Goal: Task Accomplishment & Management: Complete application form

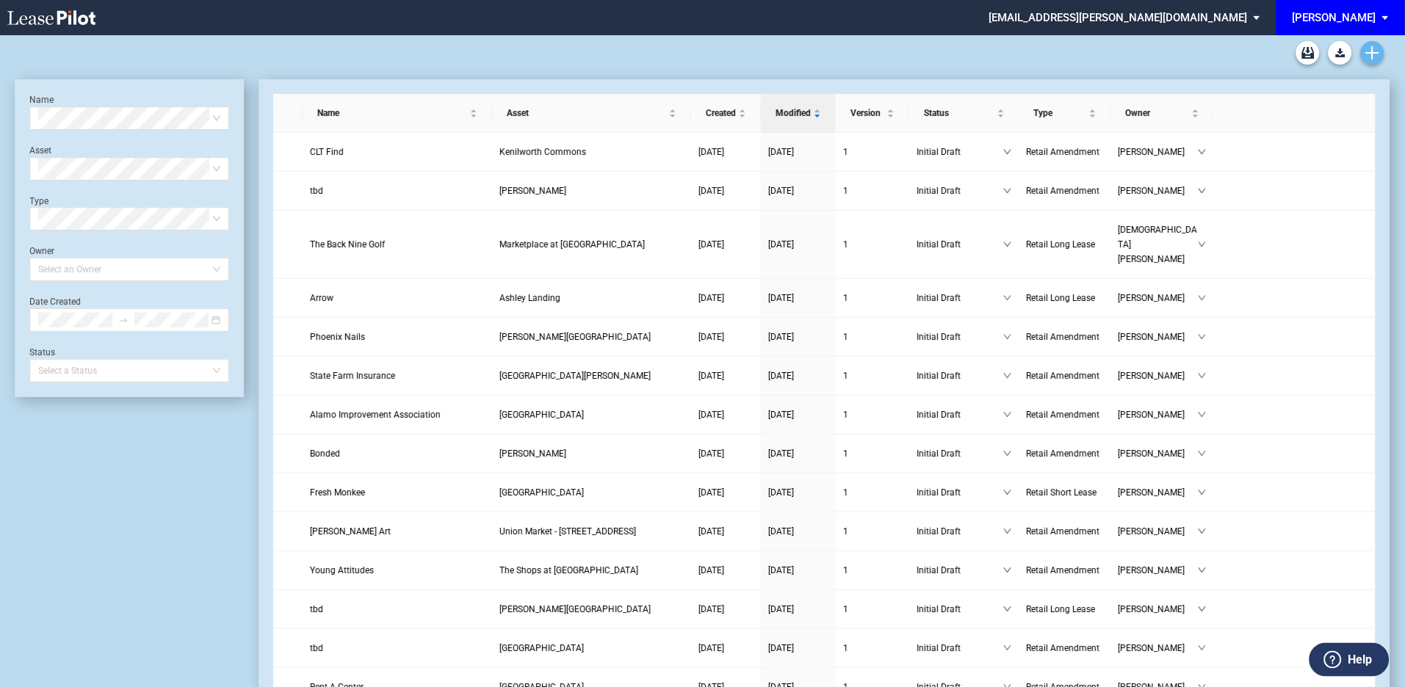
click at [1376, 51] on icon "Create new document" at bounding box center [1372, 52] width 13 height 13
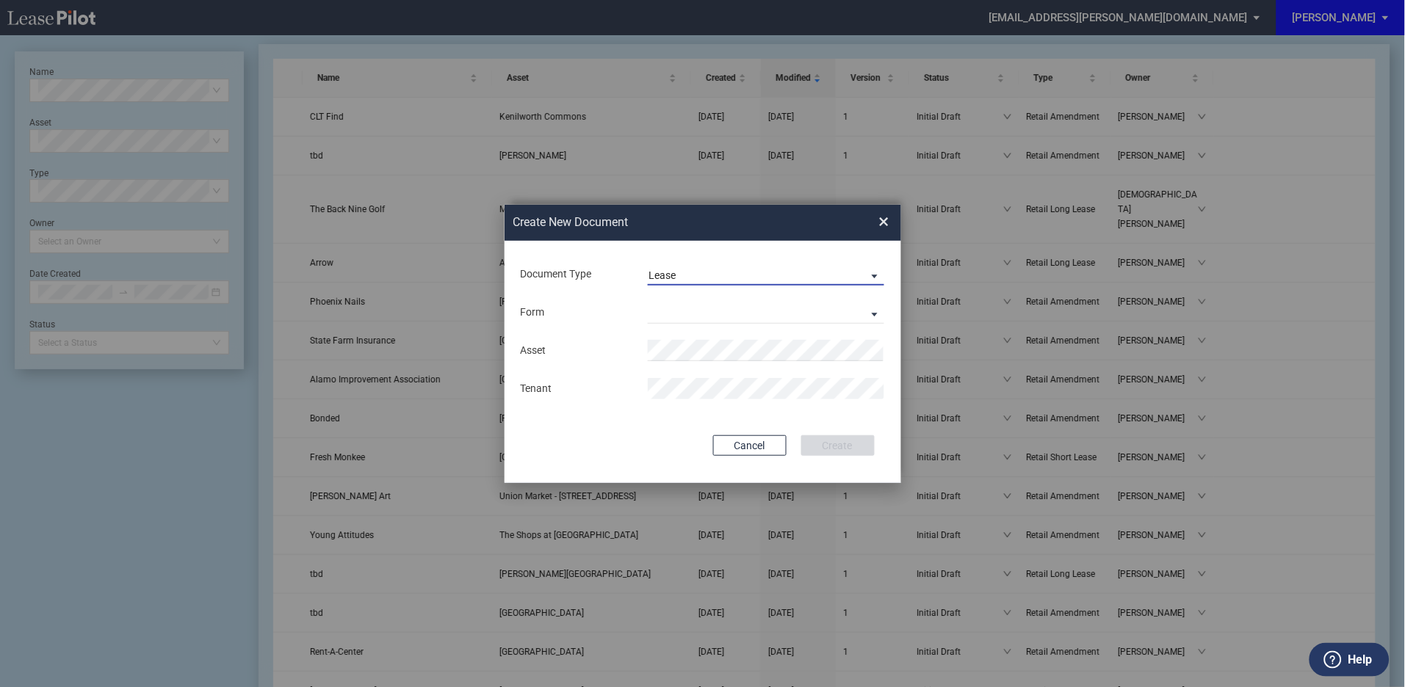
click at [872, 269] on span "Document Type: \aLease\a" at bounding box center [871, 275] width 18 height 15
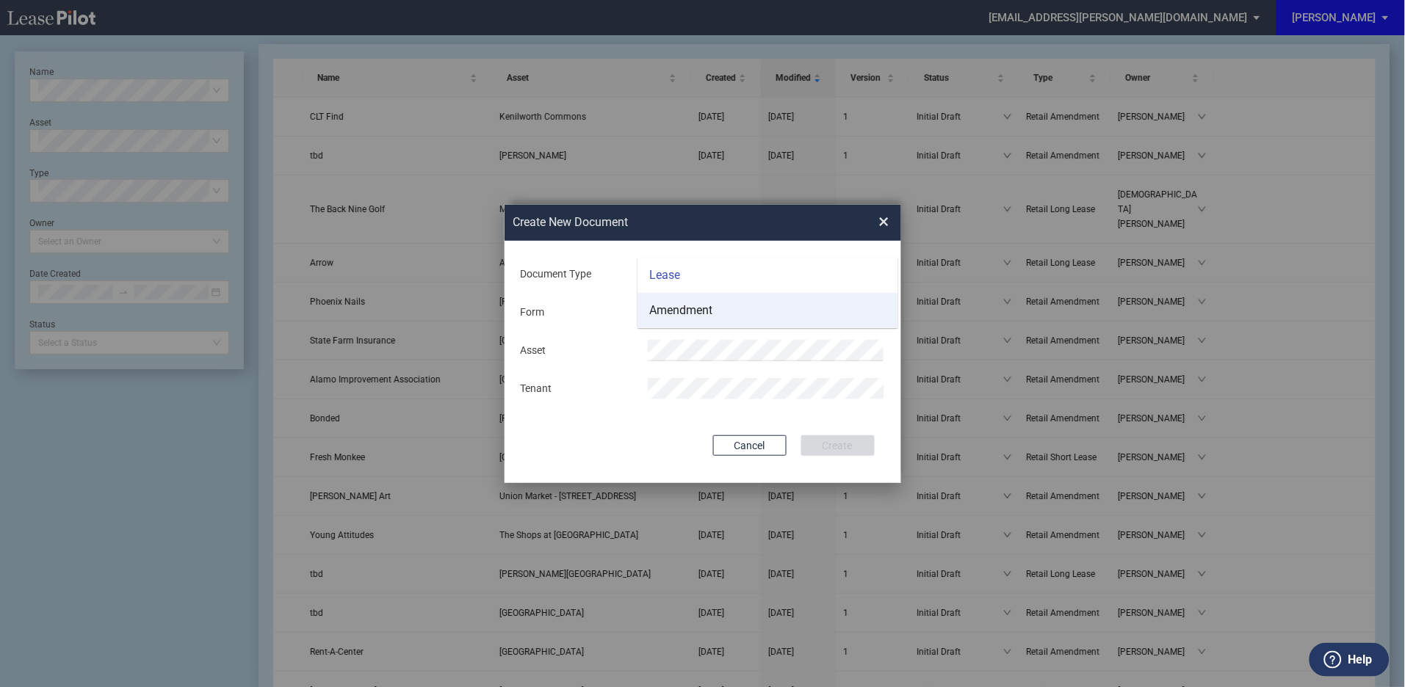
click at [715, 311] on md-option "Amendment" at bounding box center [767, 310] width 261 height 35
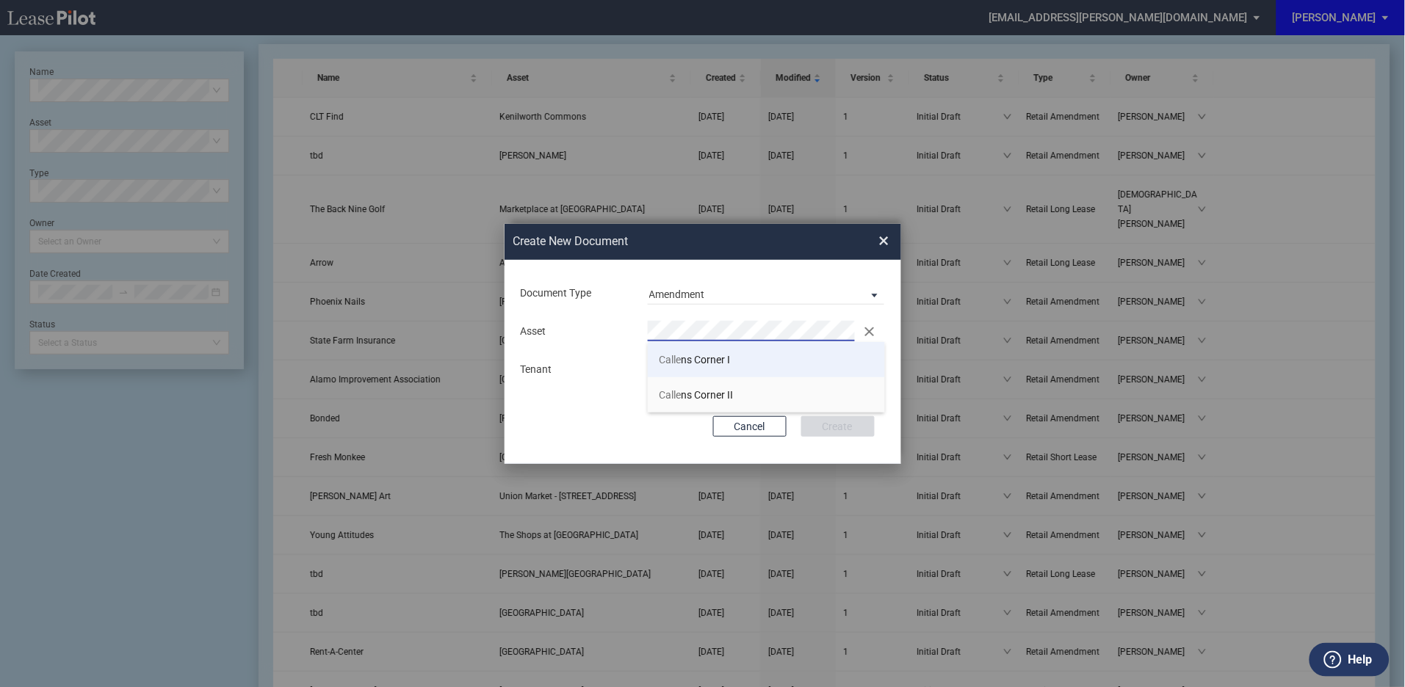
click at [689, 361] on span "[GEOGRAPHIC_DATA] I" at bounding box center [694, 360] width 71 height 12
click at [835, 428] on button "Create" at bounding box center [837, 426] width 73 height 21
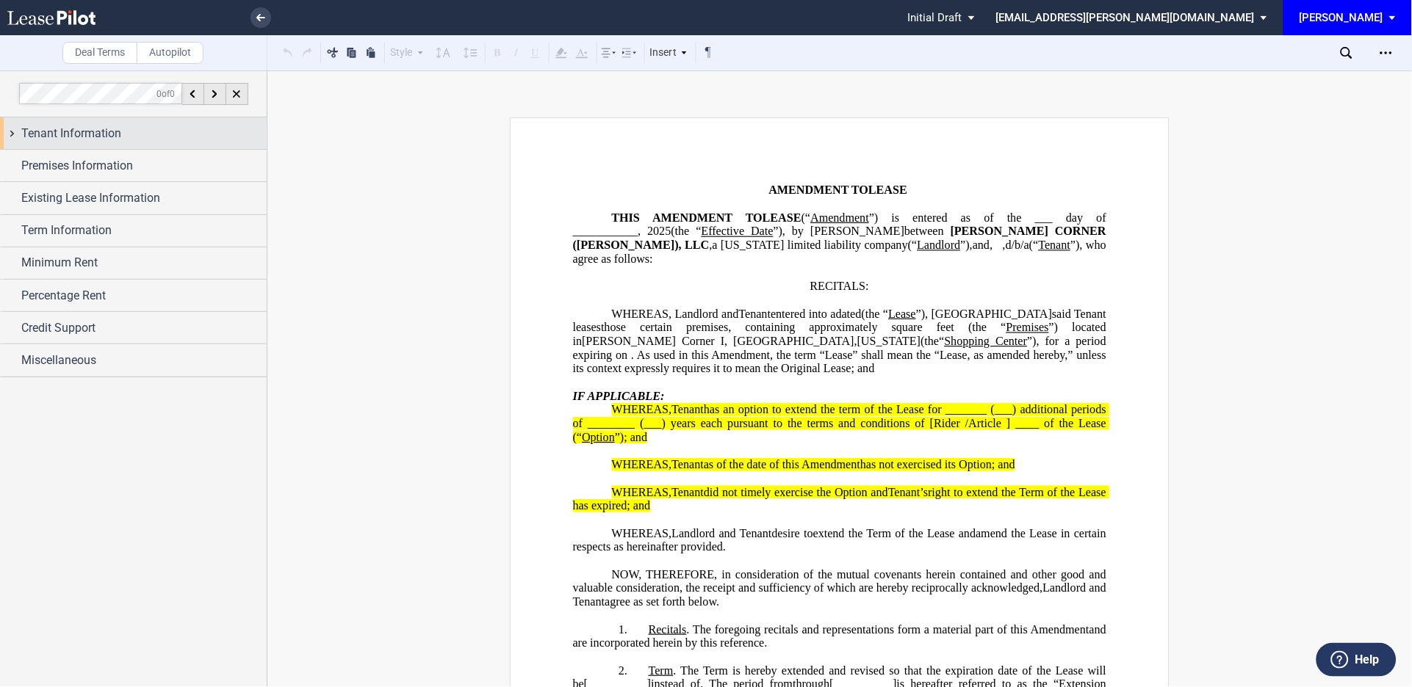
click at [12, 130] on div "Tenant Information" at bounding box center [133, 134] width 267 height 32
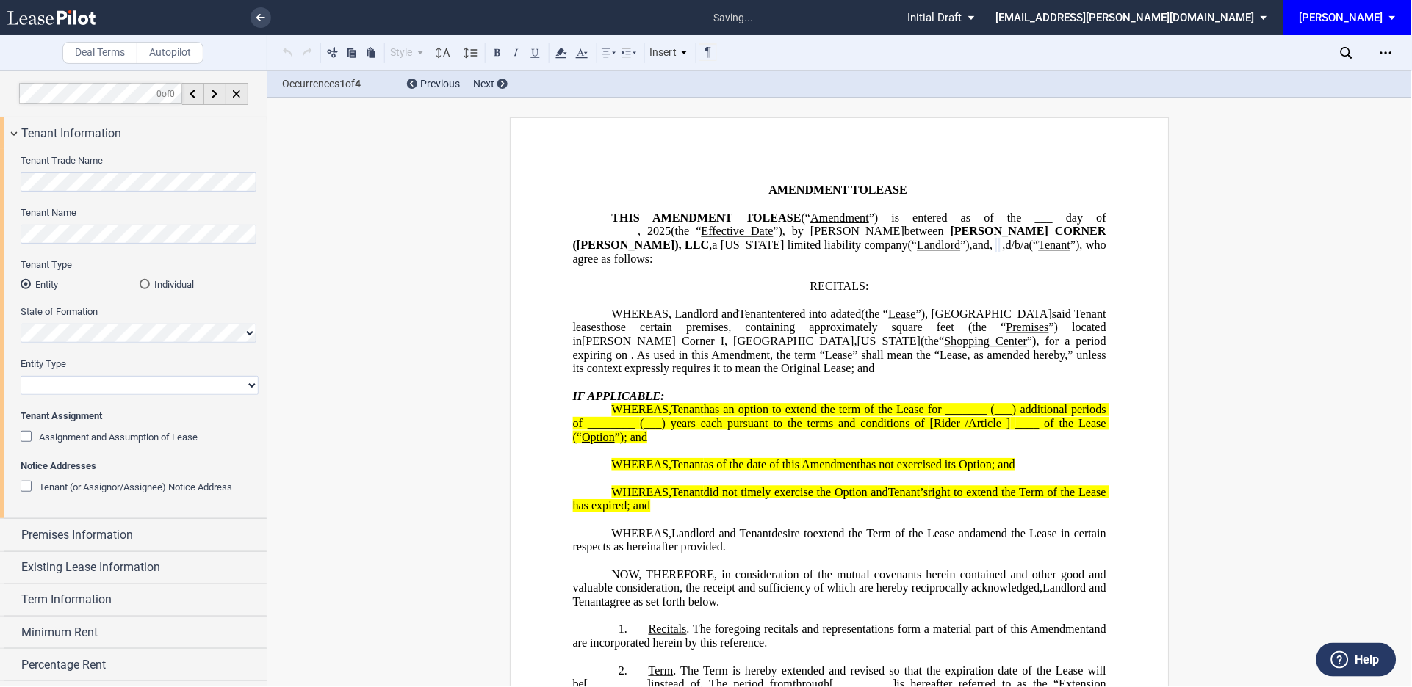
click at [59, 384] on select "Corporation Limited Liability Company General Partnership Limited Partnership O…" at bounding box center [140, 385] width 238 height 19
select select "corporation"
click at [21, 376] on select "Corporation Limited Liability Company General Partnership Limited Partnership O…" at bounding box center [140, 385] width 238 height 19
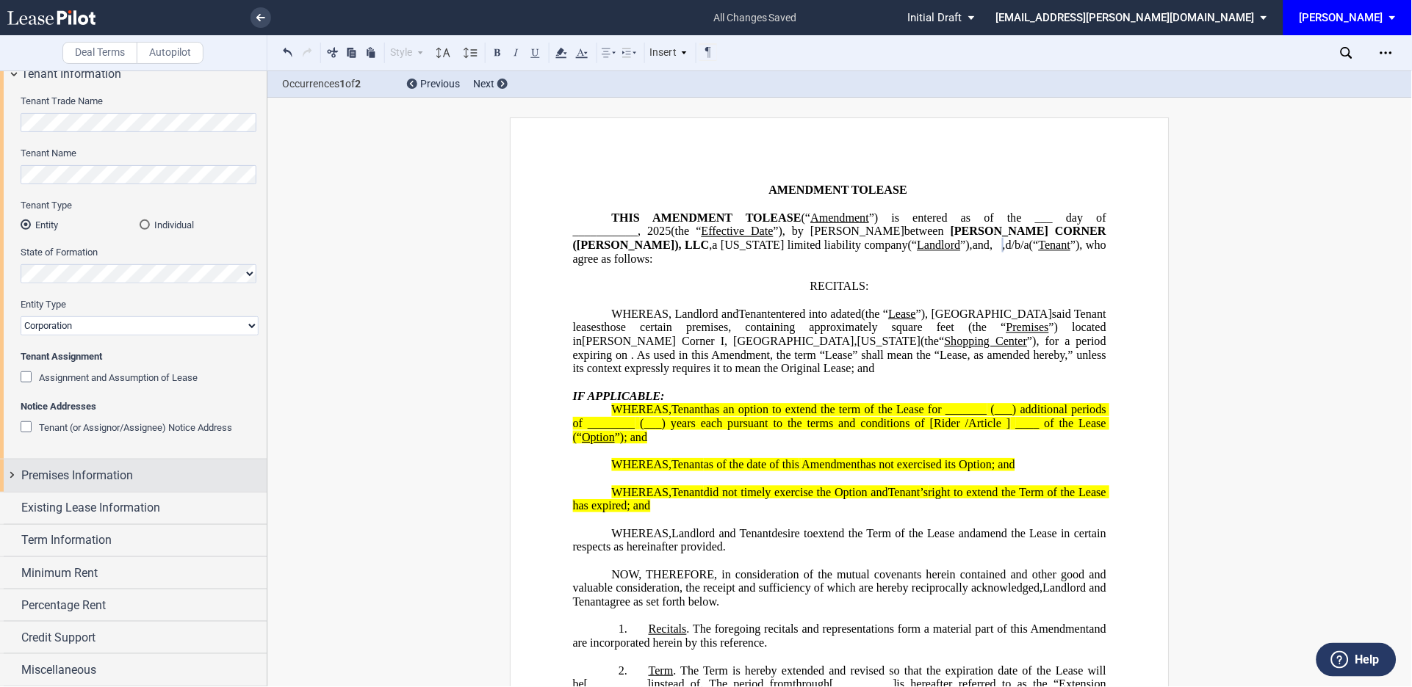
click at [9, 473] on div "Premises Information" at bounding box center [133, 476] width 267 height 32
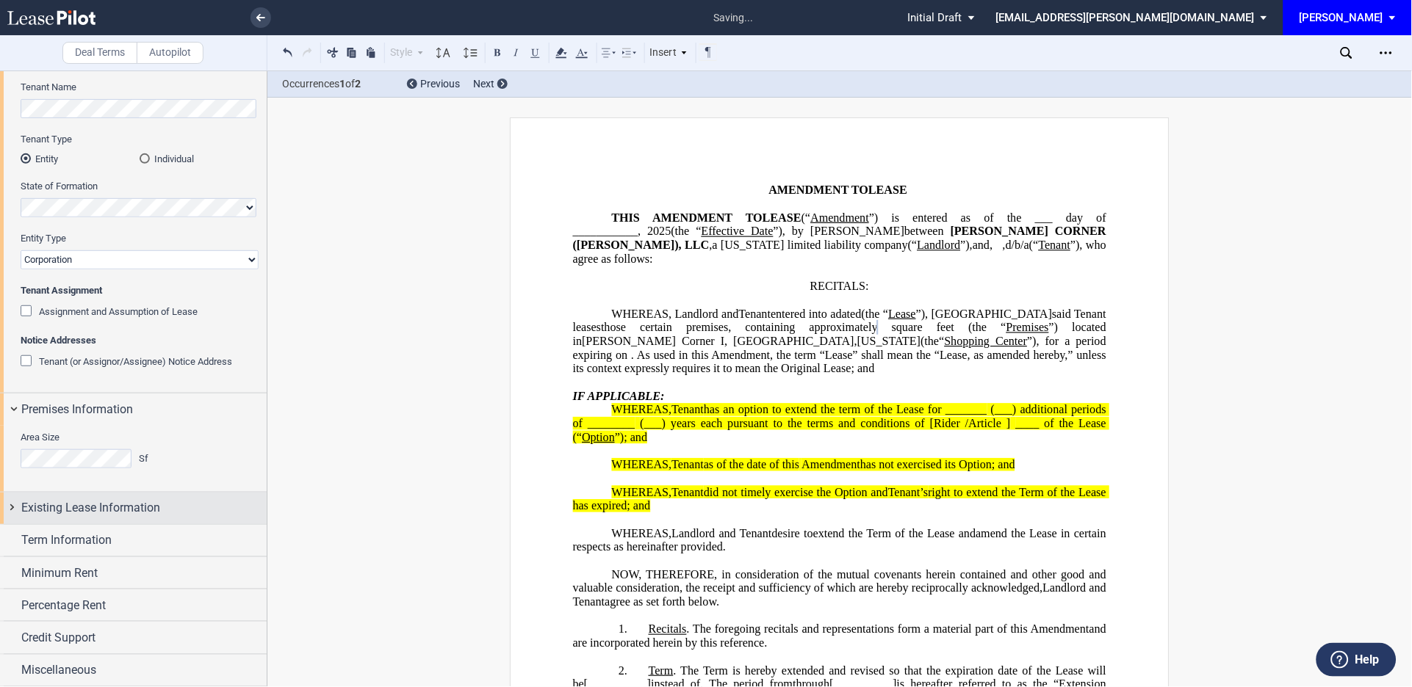
click at [12, 506] on div "Existing Lease Information" at bounding box center [133, 509] width 267 height 32
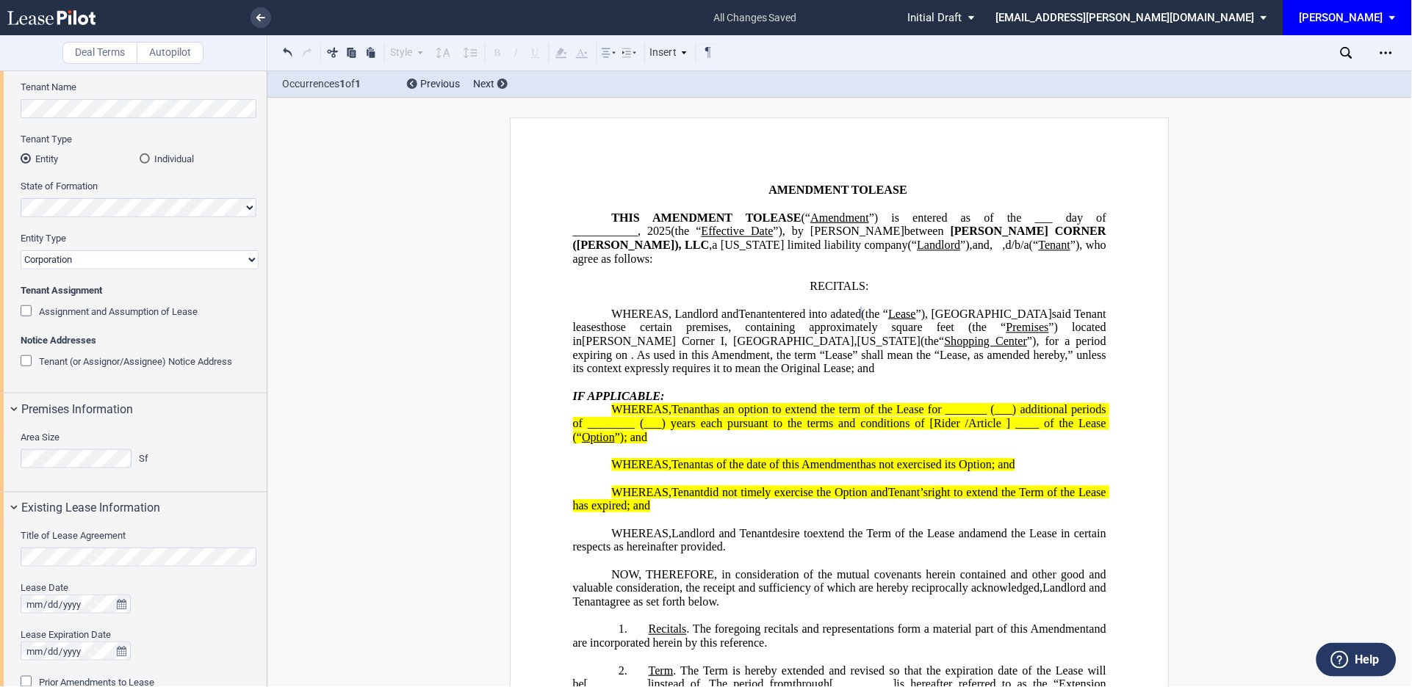
click at [205, 606] on div at bounding box center [140, 604] width 238 height 19
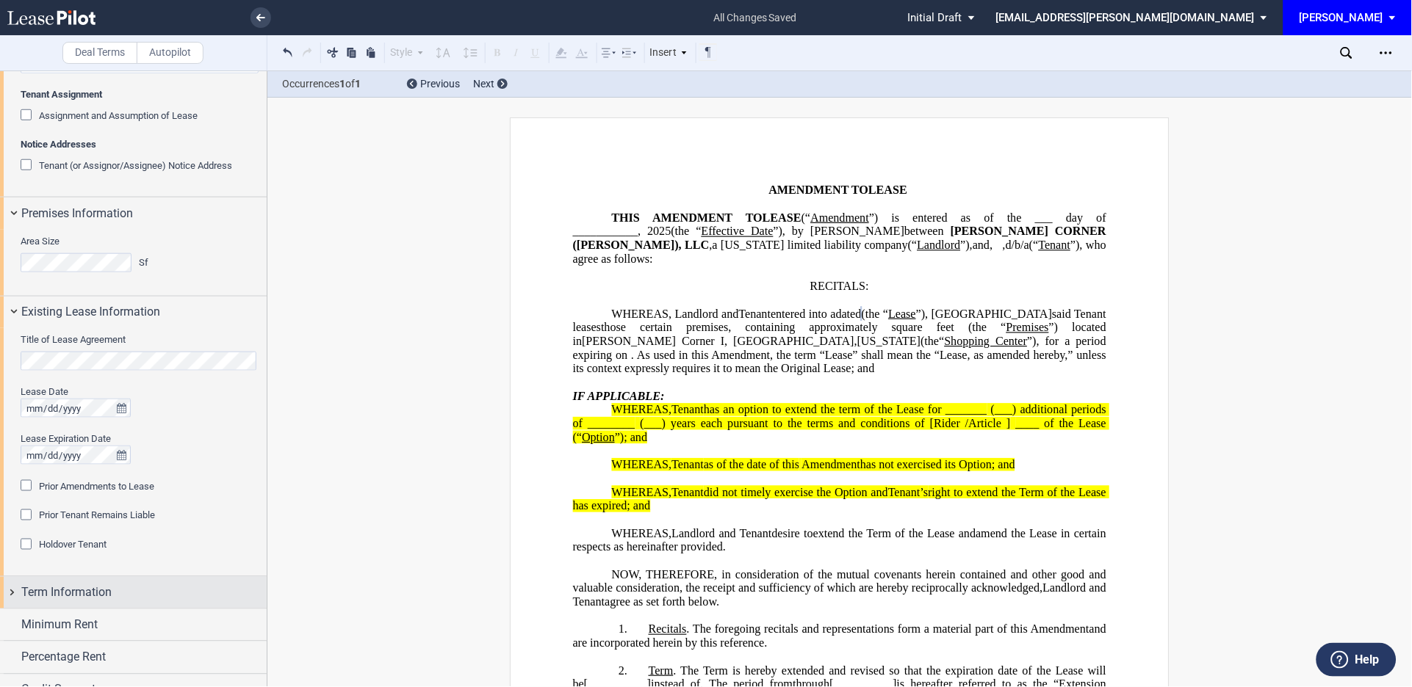
scroll to position [343, 0]
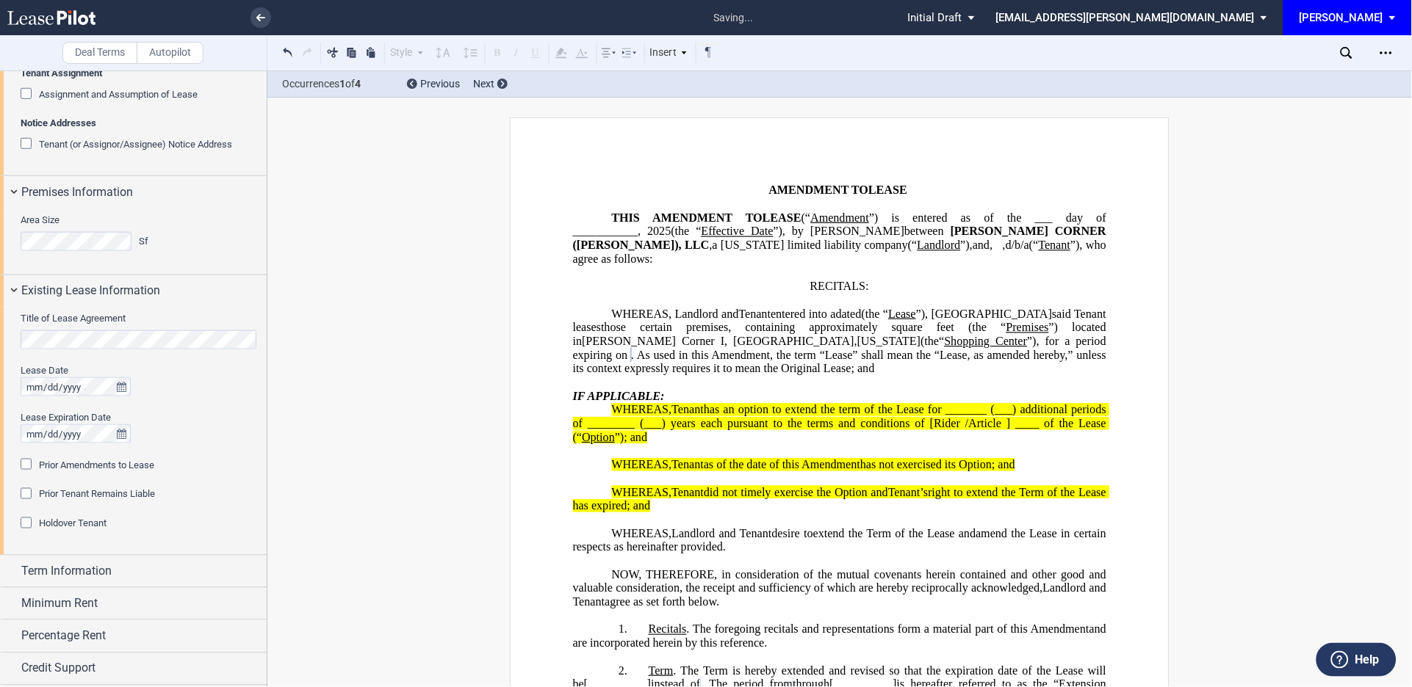
click at [28, 462] on div "Prior Amendments to Lease" at bounding box center [28, 466] width 15 height 15
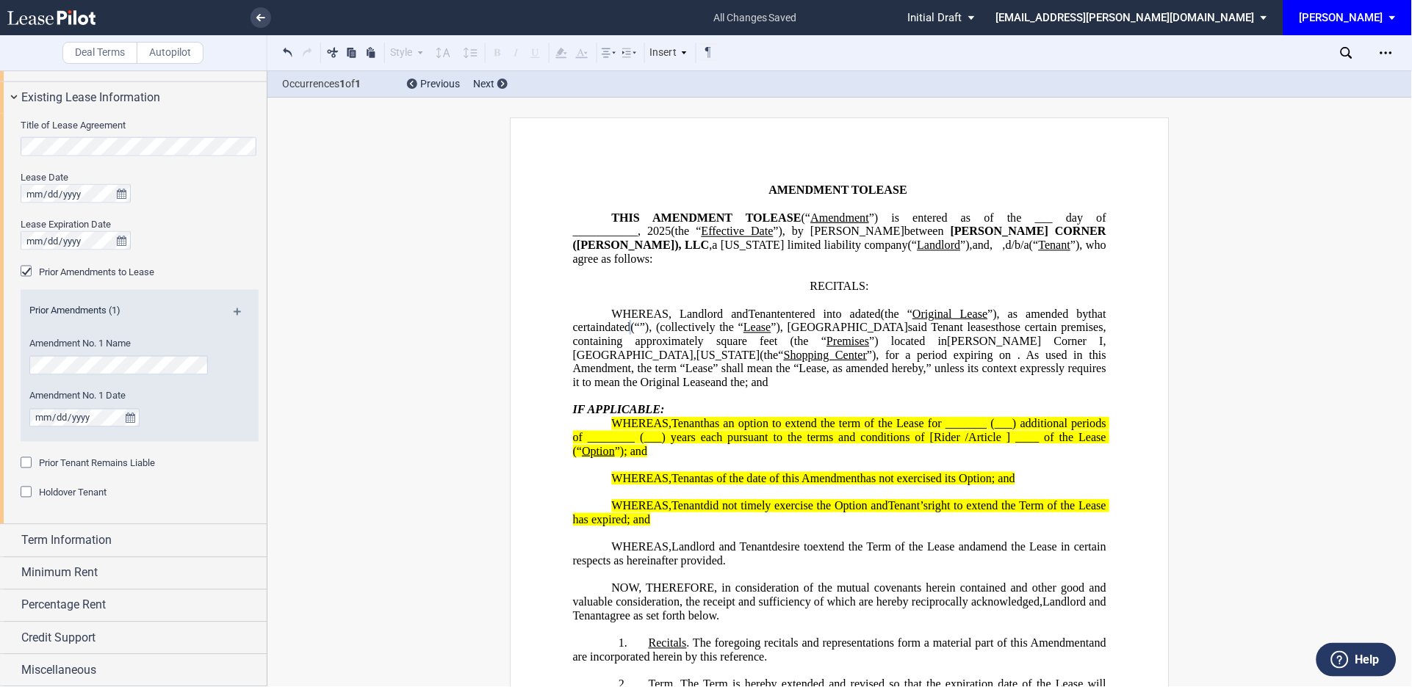
scroll to position [109, 0]
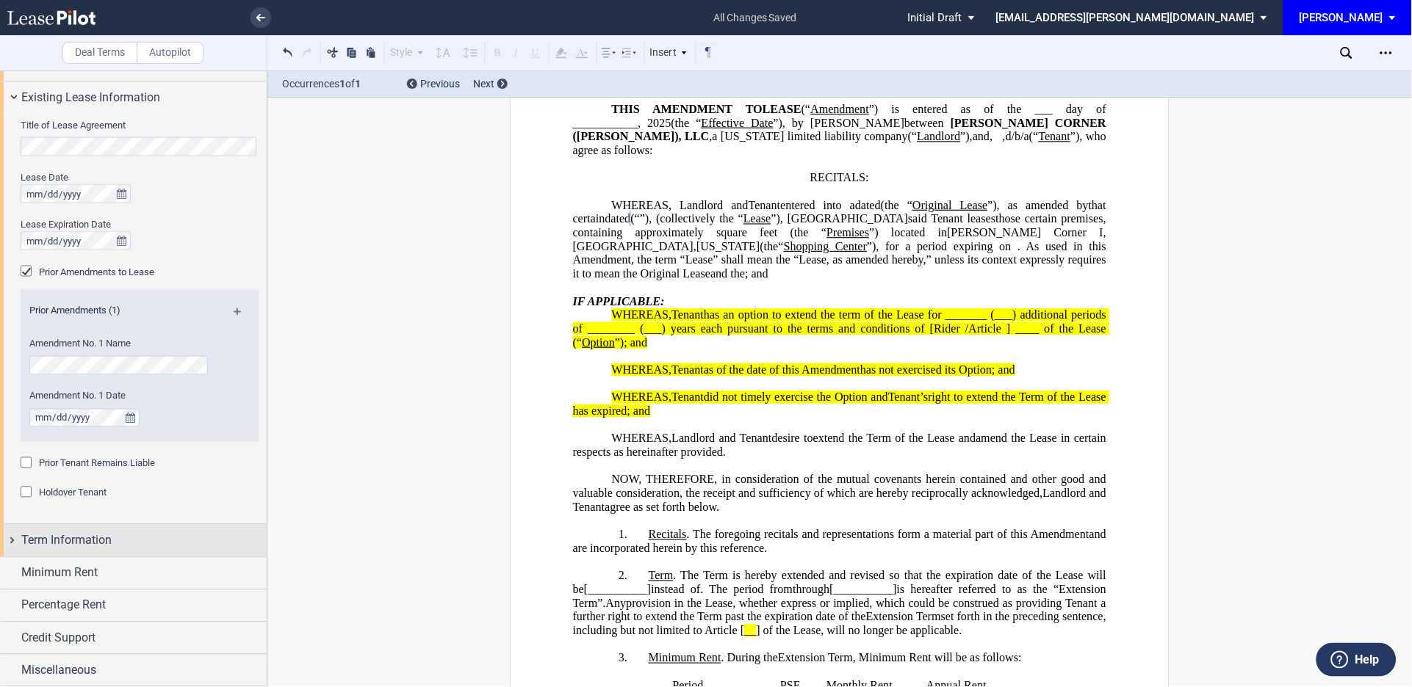
click at [13, 540] on div "Term Information" at bounding box center [133, 541] width 267 height 32
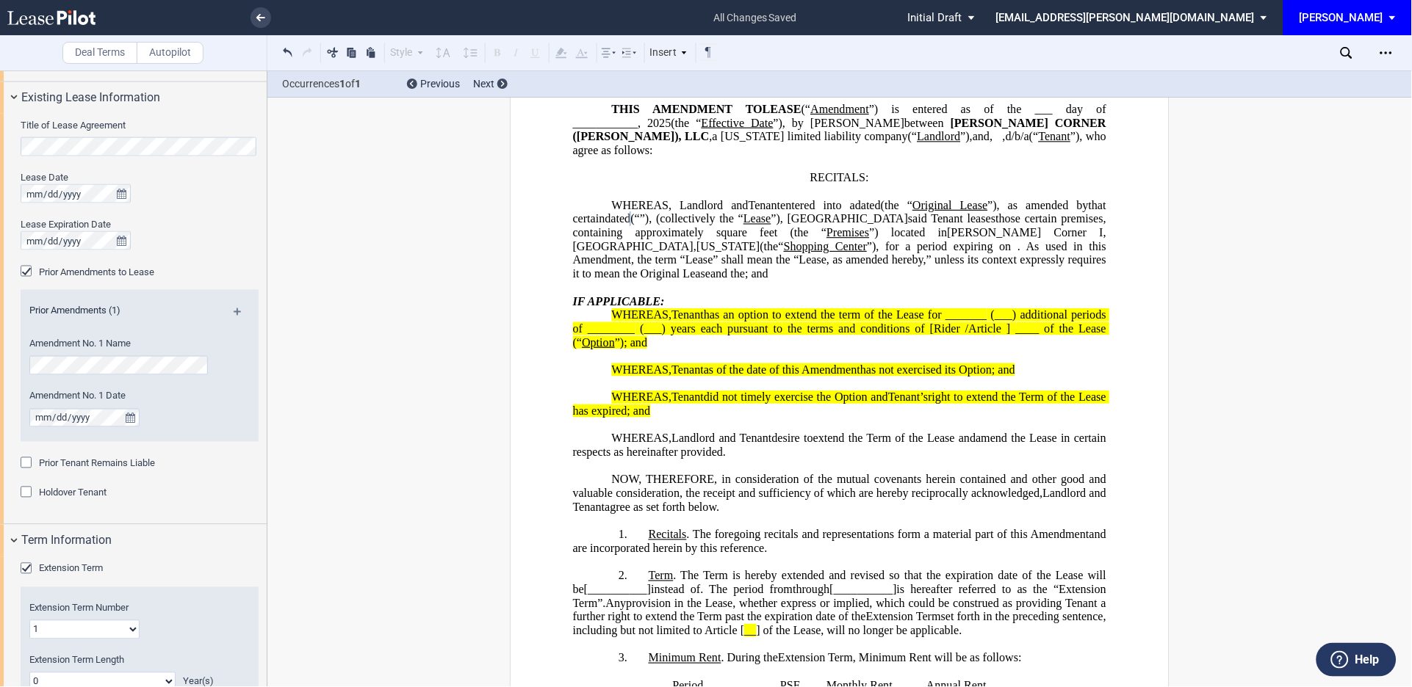
scroll to position [754, 0]
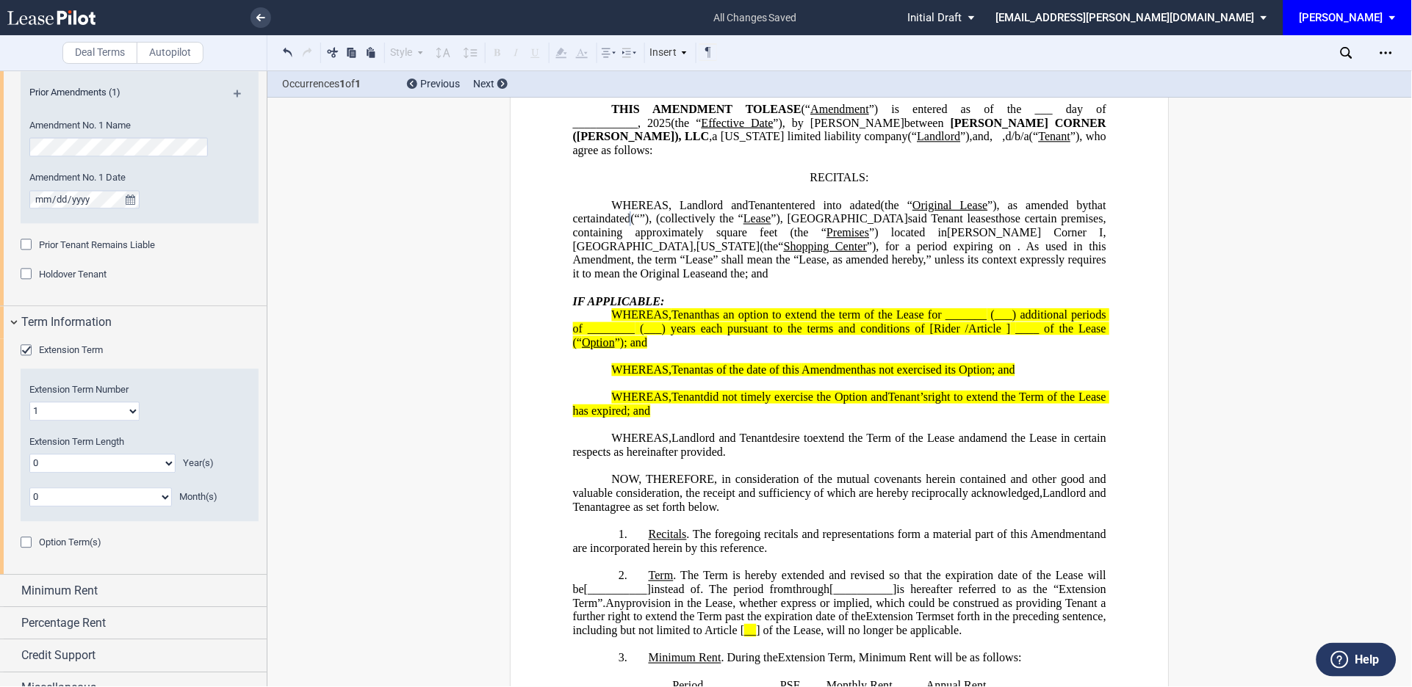
click at [161, 465] on select "0 1 2 3 4 5 6 7 8 9 10 11 12 13 14 15 16 17 18 19 20" at bounding box center [102, 464] width 146 height 19
select select "number:5"
click at [29, 455] on select "0 1 2 3 4 5 6 7 8 9 10 11 12 13 14 15 16 17 18 19 20" at bounding box center [102, 464] width 146 height 19
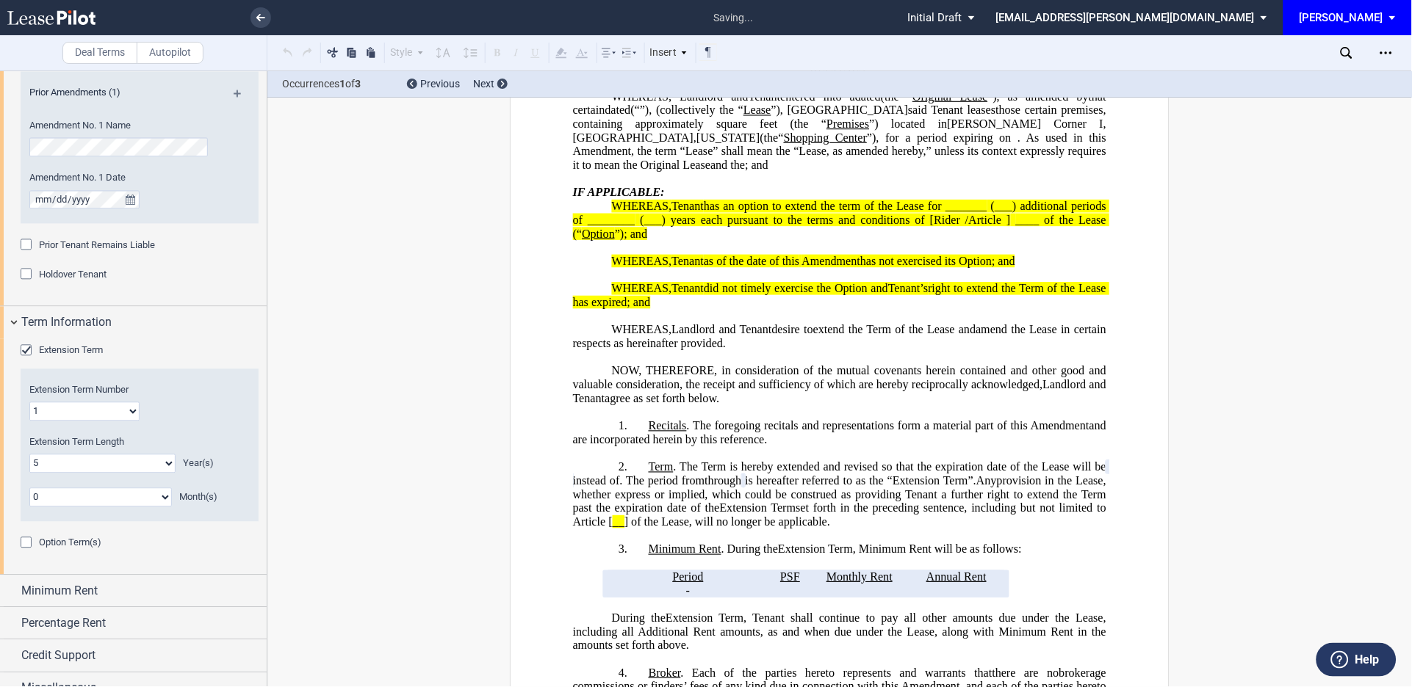
scroll to position [773, 0]
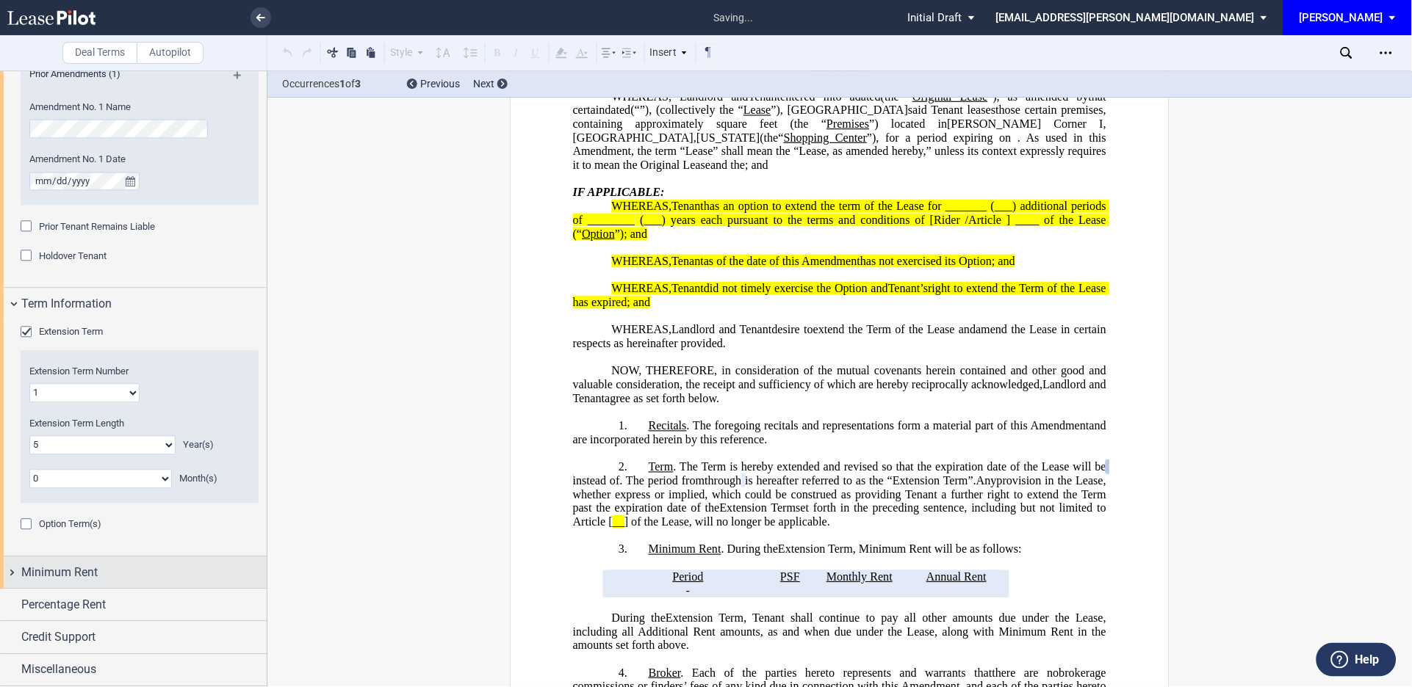
click at [14, 573] on div "Minimum Rent" at bounding box center [133, 573] width 267 height 32
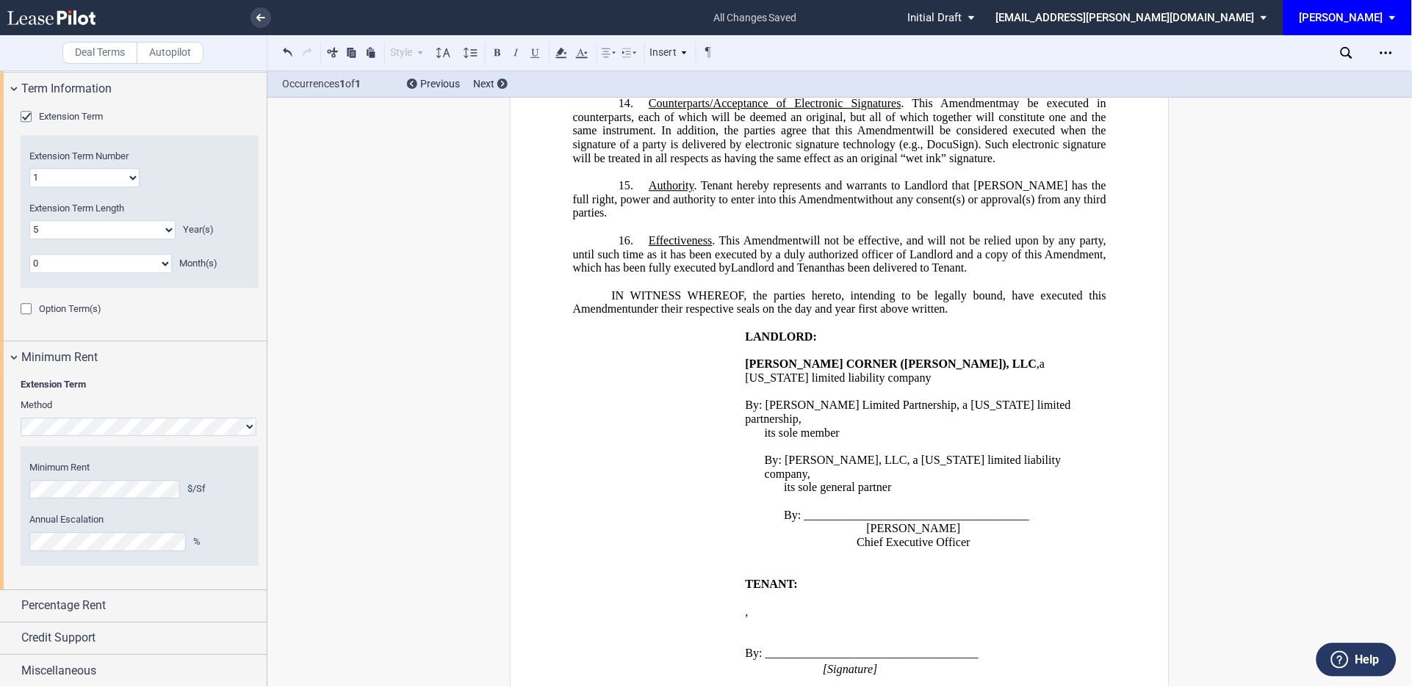
scroll to position [2360, 0]
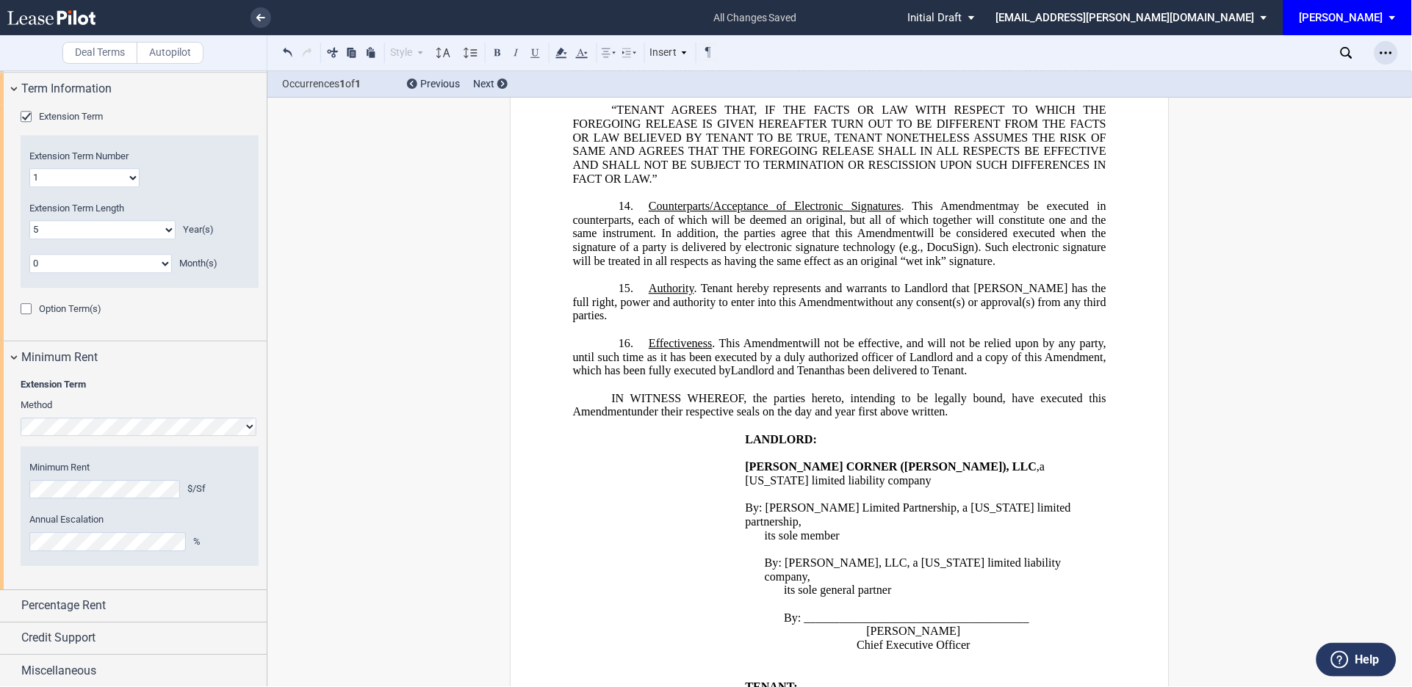
click at [1385, 54] on icon "Open Lease options menu" at bounding box center [1386, 53] width 12 height 12
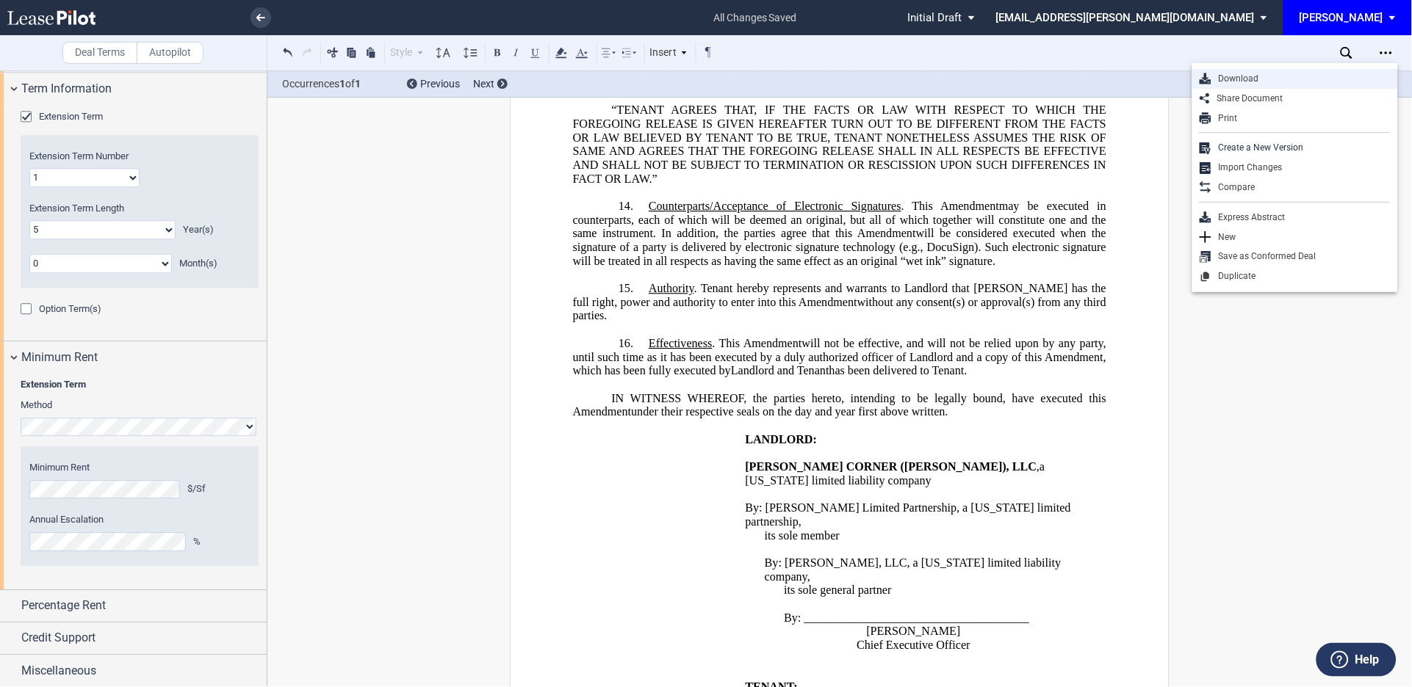
click at [1231, 79] on div "Download" at bounding box center [1300, 79] width 179 height 12
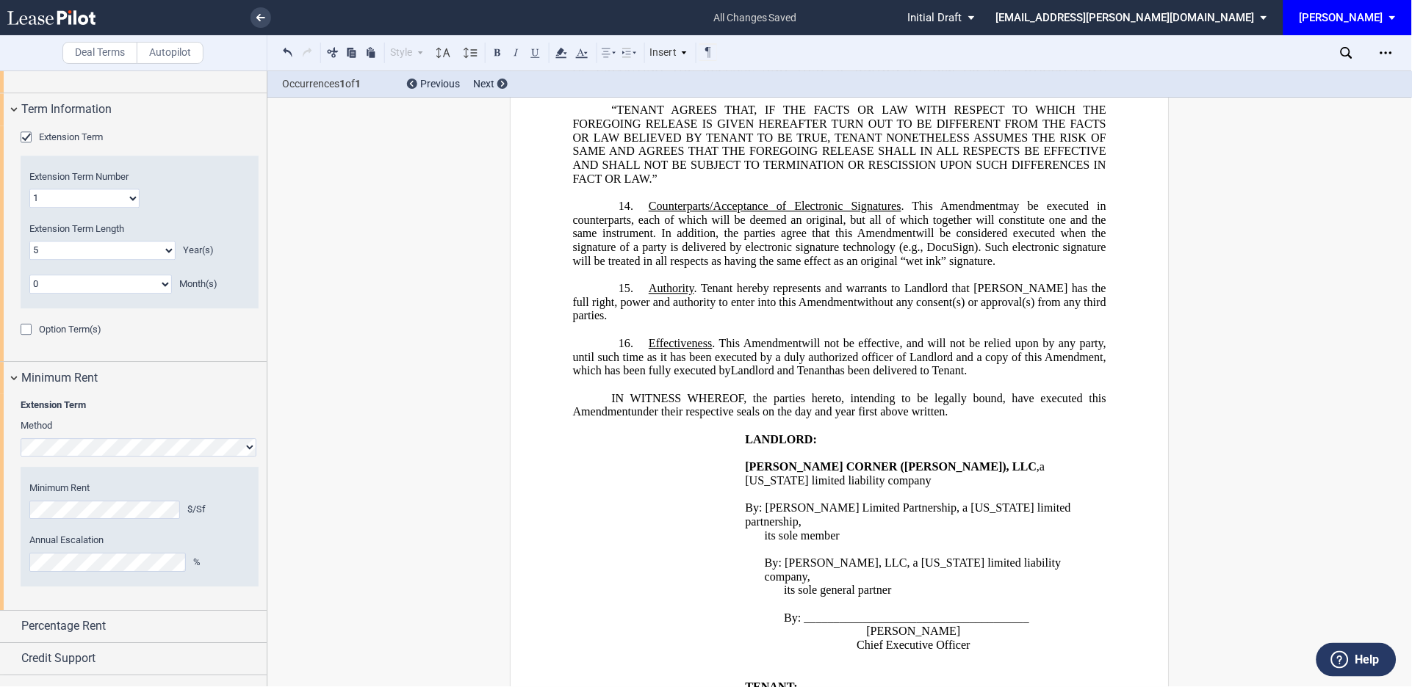
scroll to position [989, 0]
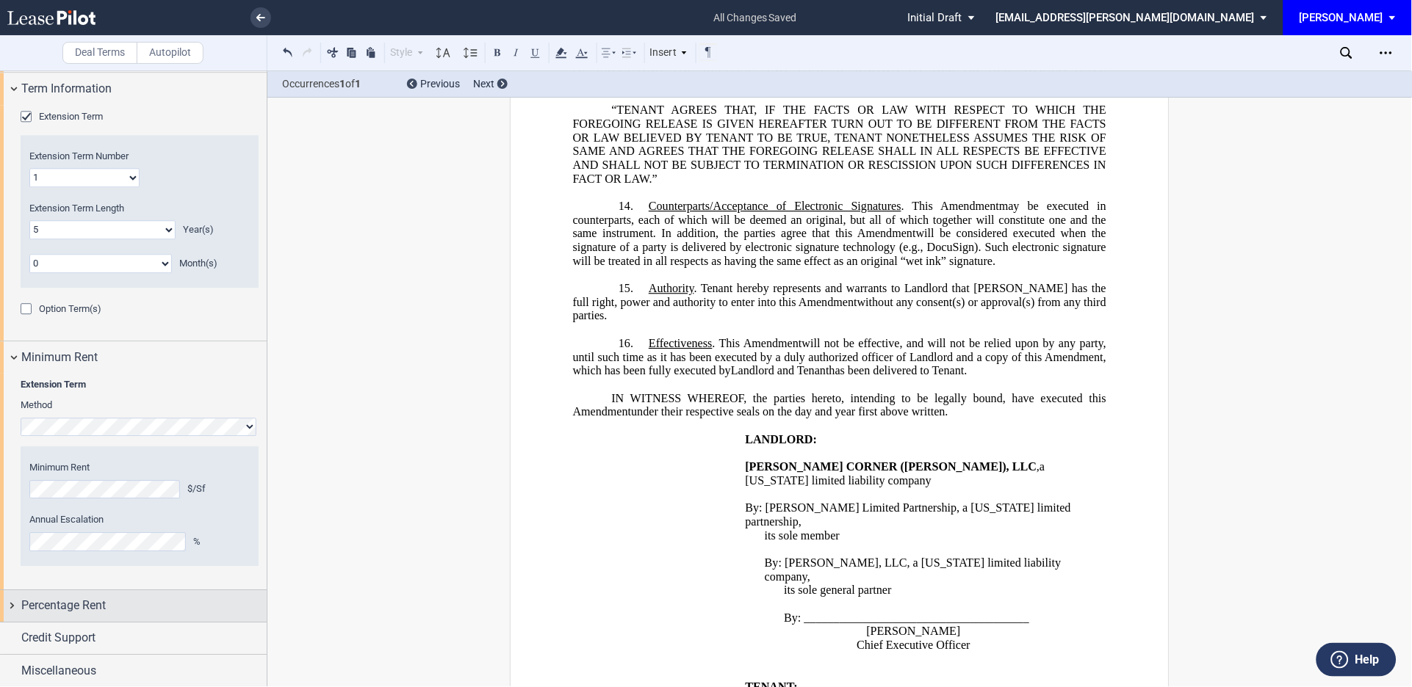
click at [10, 610] on div "Percentage Rent" at bounding box center [133, 606] width 267 height 32
click at [26, 631] on div "Tenant Pays Percentage Rent" at bounding box center [28, 635] width 15 height 15
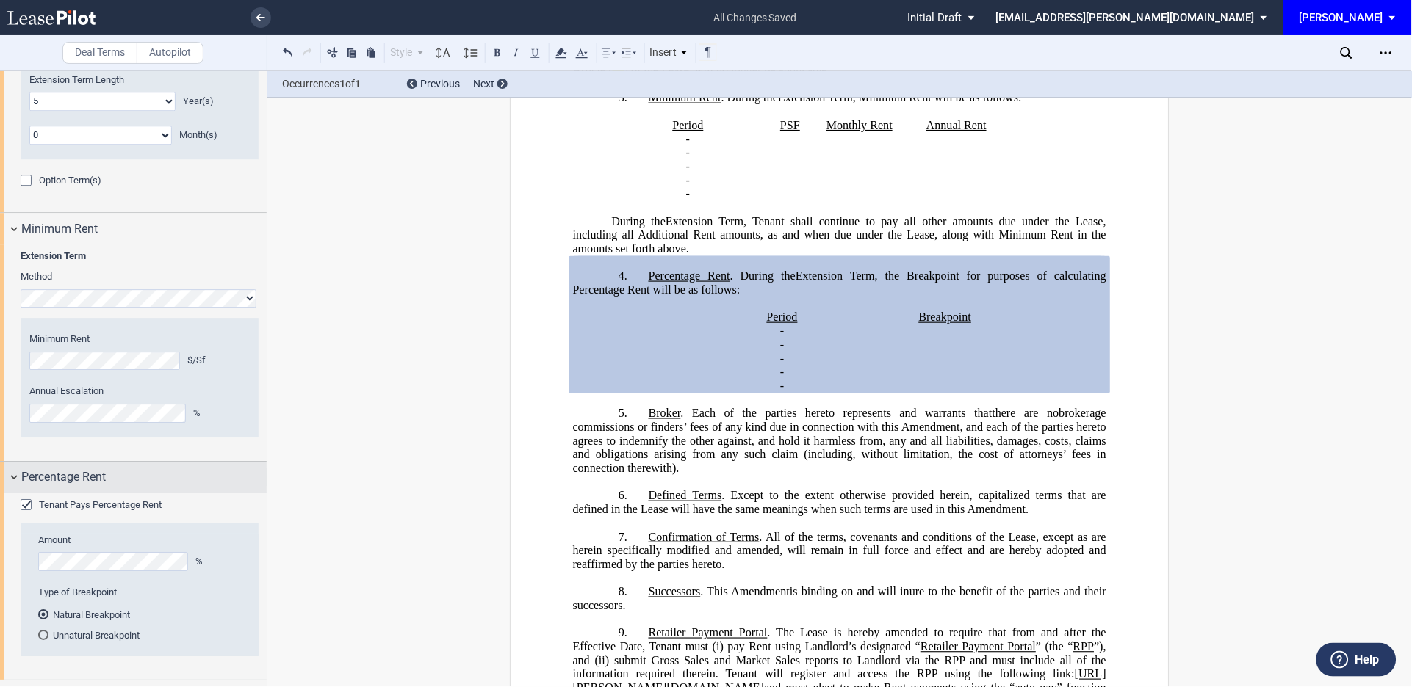
scroll to position [1176, 0]
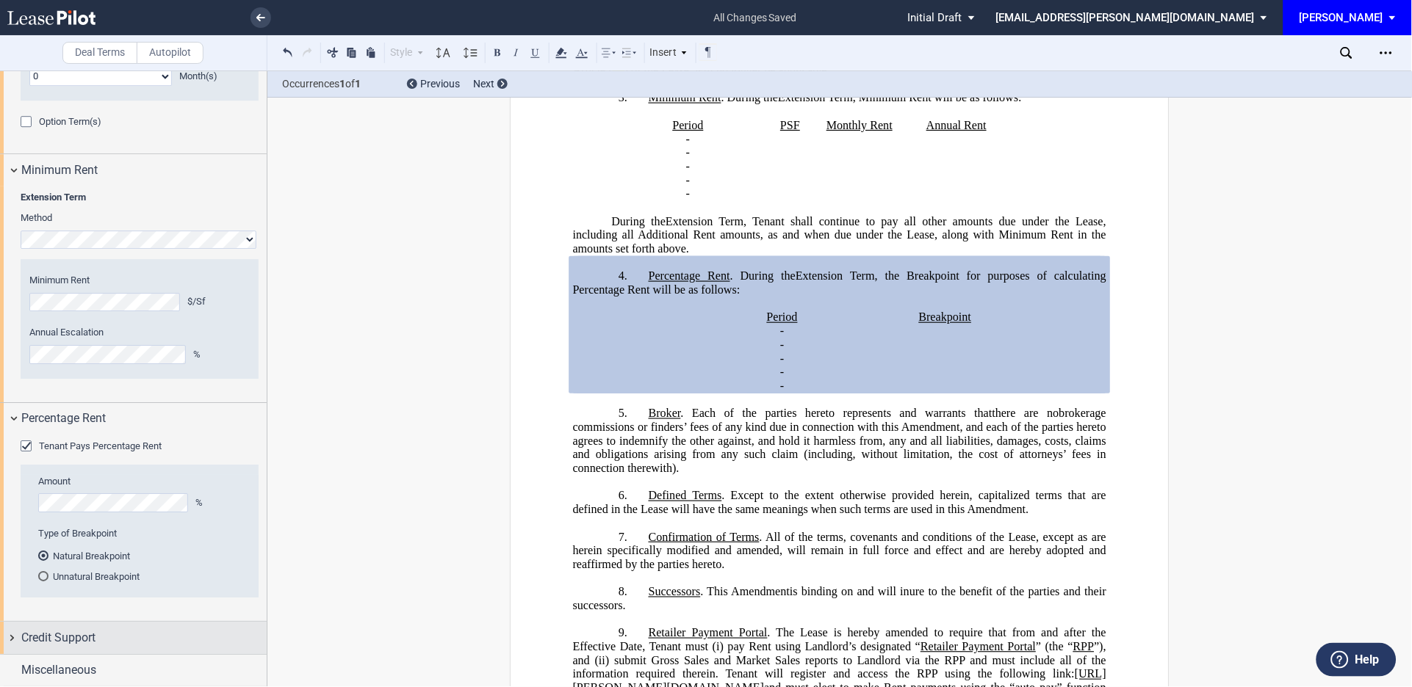
click at [8, 638] on div "Credit Support" at bounding box center [133, 638] width 267 height 32
click at [22, 662] on div "Existing Guarantor" at bounding box center [28, 667] width 15 height 15
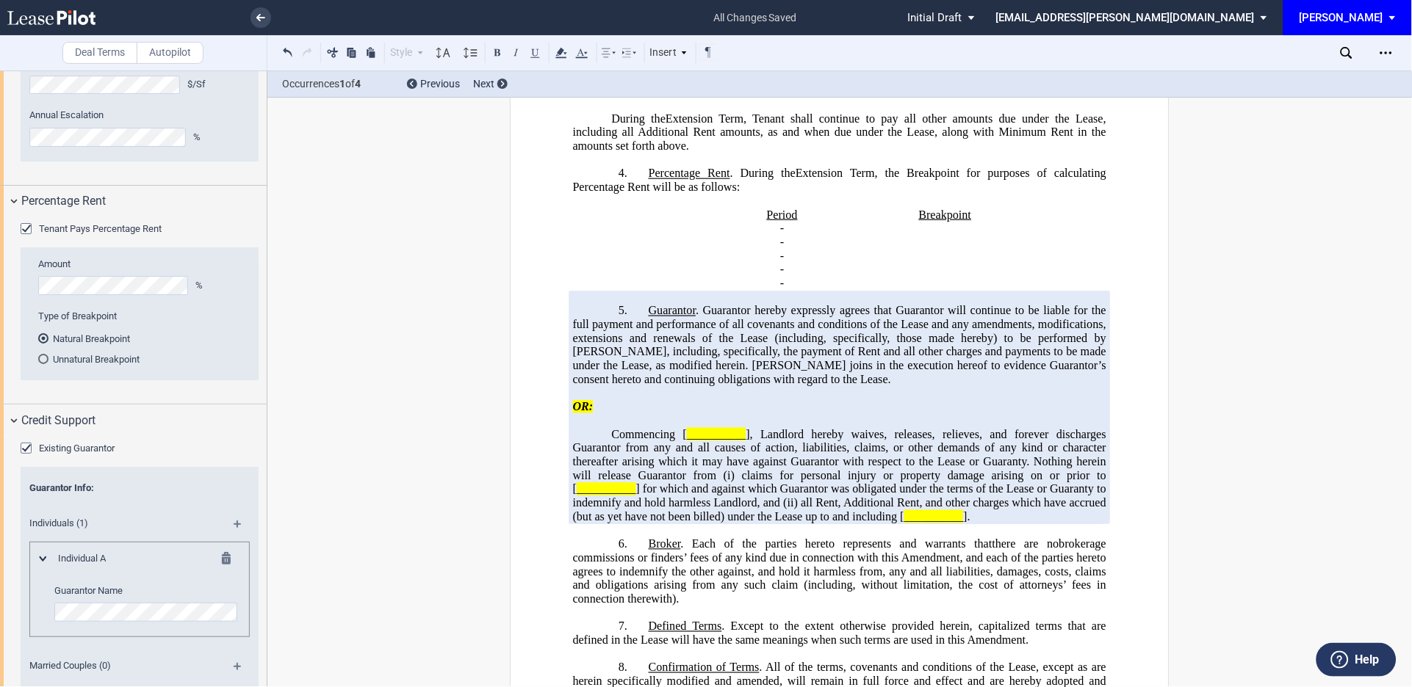
scroll to position [838, 0]
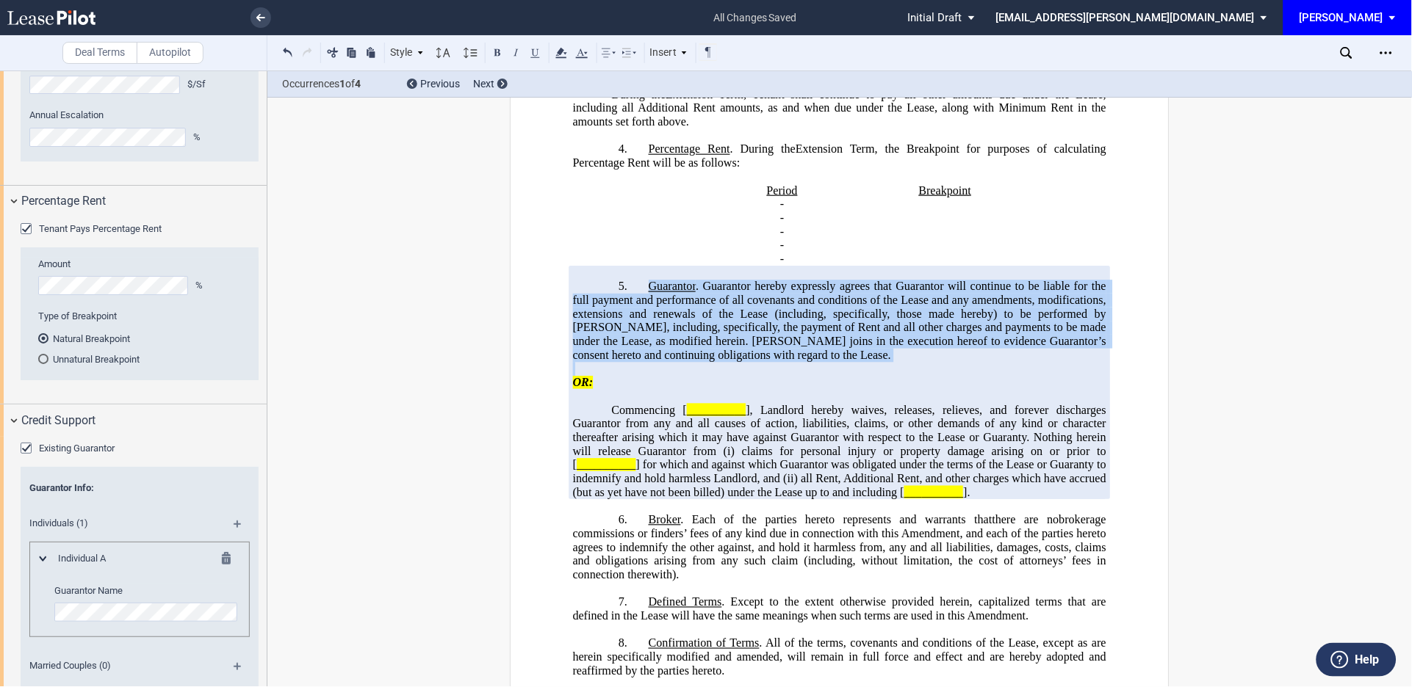
drag, startPoint x: 638, startPoint y: 300, endPoint x: 751, endPoint y: 377, distance: 136.3
click at [751, 377] on div "!!SET_LEVEL_0!! !!AMD_LEVEL_1!! 5. Guarantor . Guarantor hereby expressly agree…" at bounding box center [839, 383] width 533 height 234
copy div "Guarantor . Guarantor hereby expressly agrees that Guarantor will continue to b…"
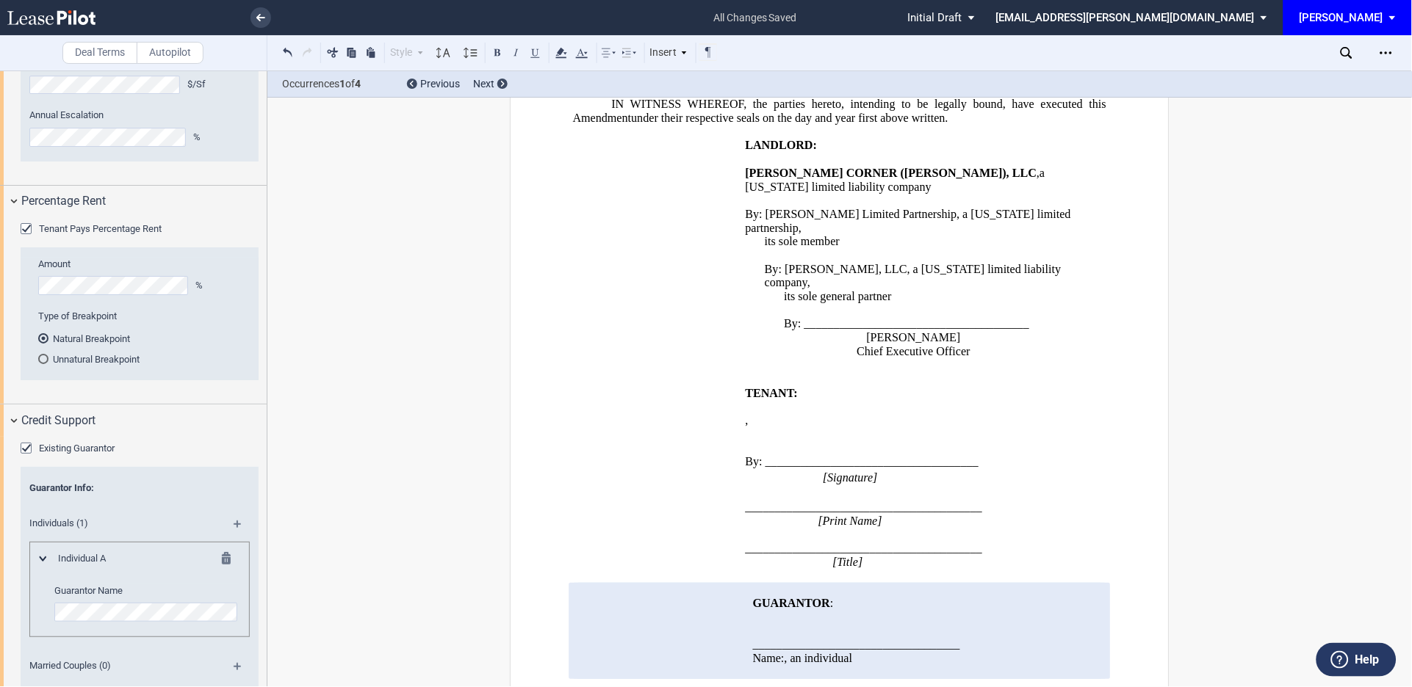
scroll to position [3086, 0]
